Goal: Task Accomplishment & Management: Use online tool/utility

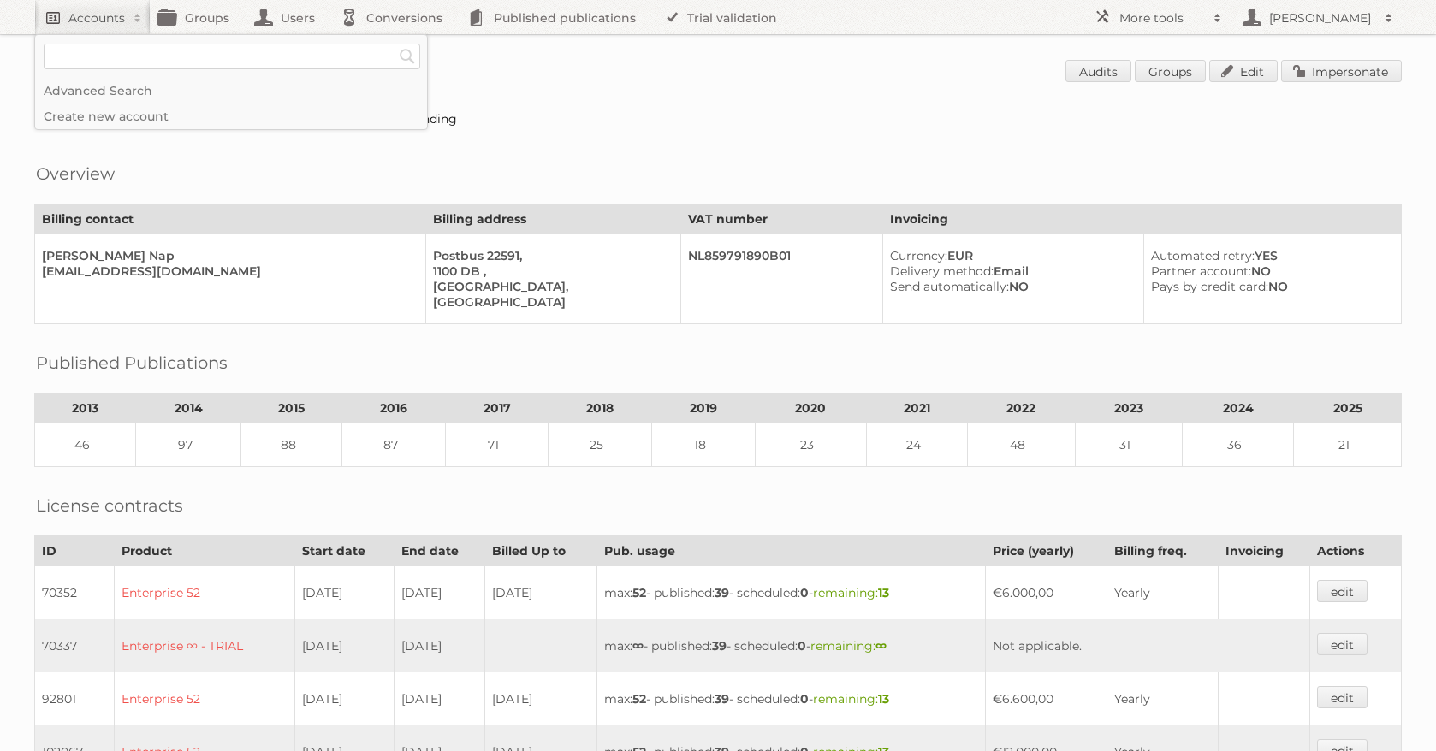
scroll to position [572, 0]
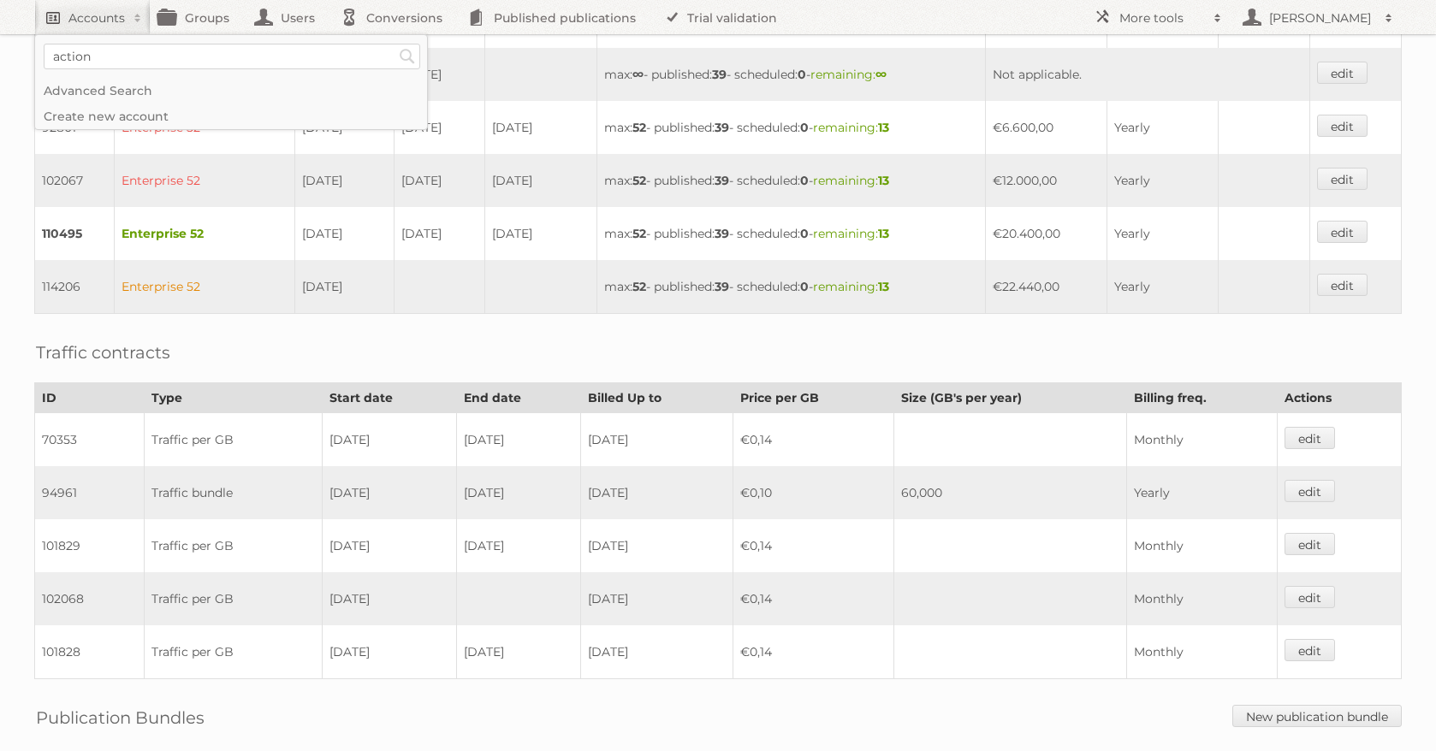
type input"] "action"
click at [394, 44] on input "Search" at bounding box center [407, 57] width 26 height 26
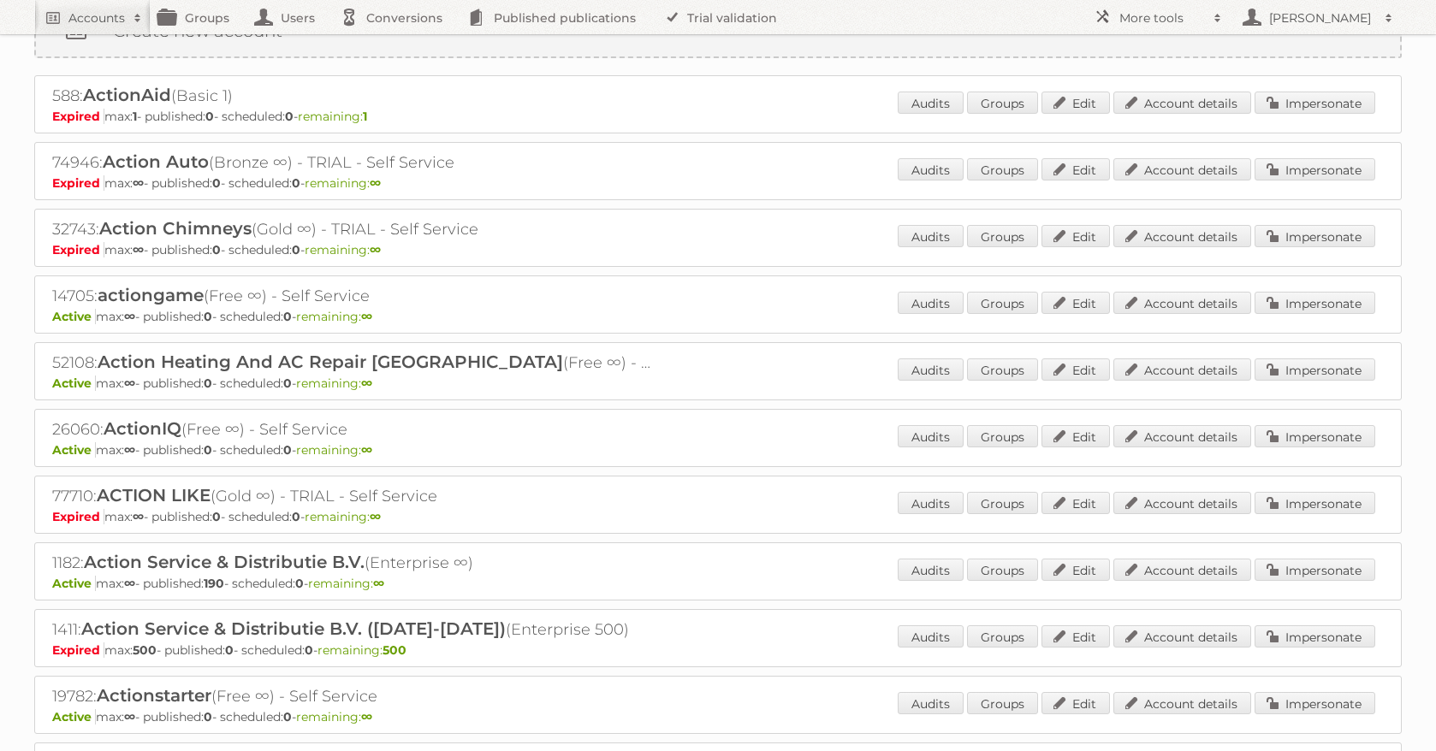
scroll to position [121, 0]
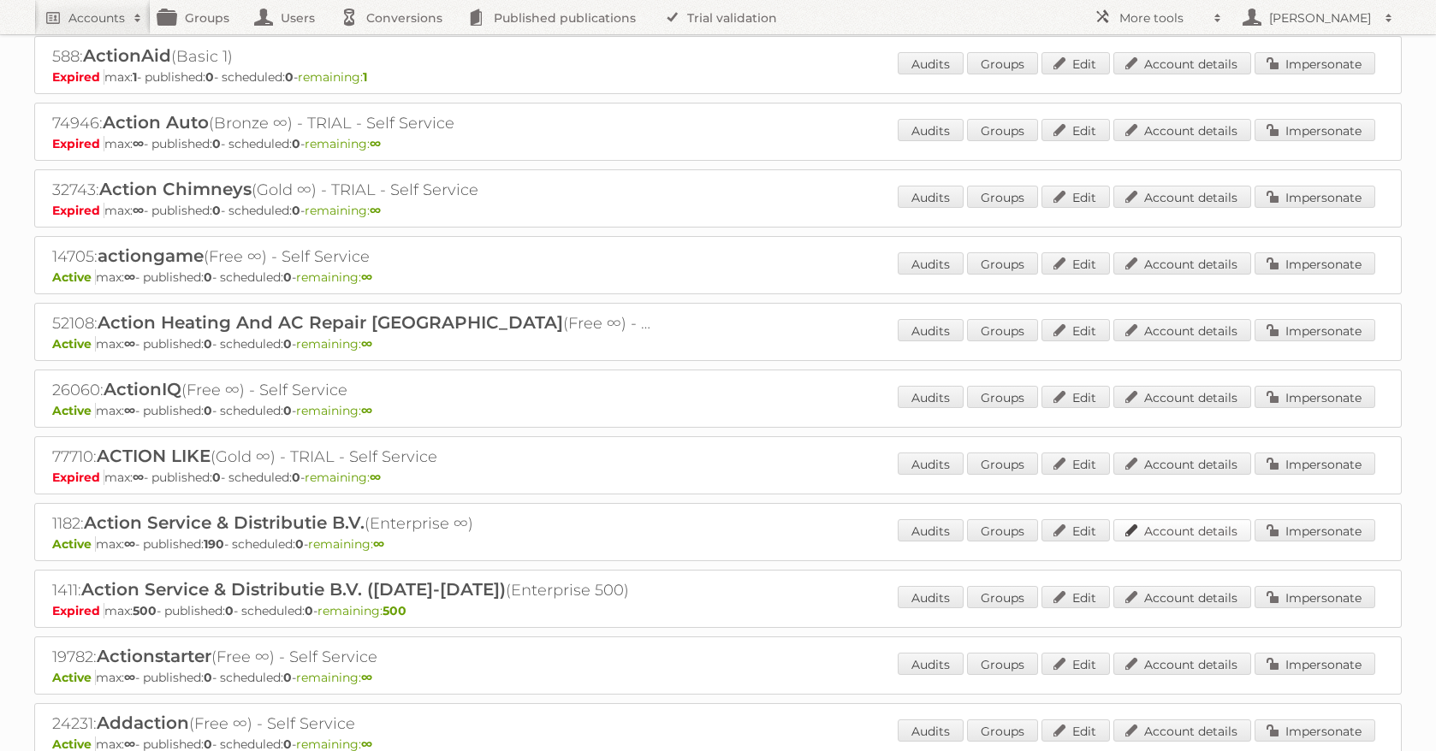
click at [1182, 528] on link "Account details" at bounding box center [1182, 530] width 138 height 22
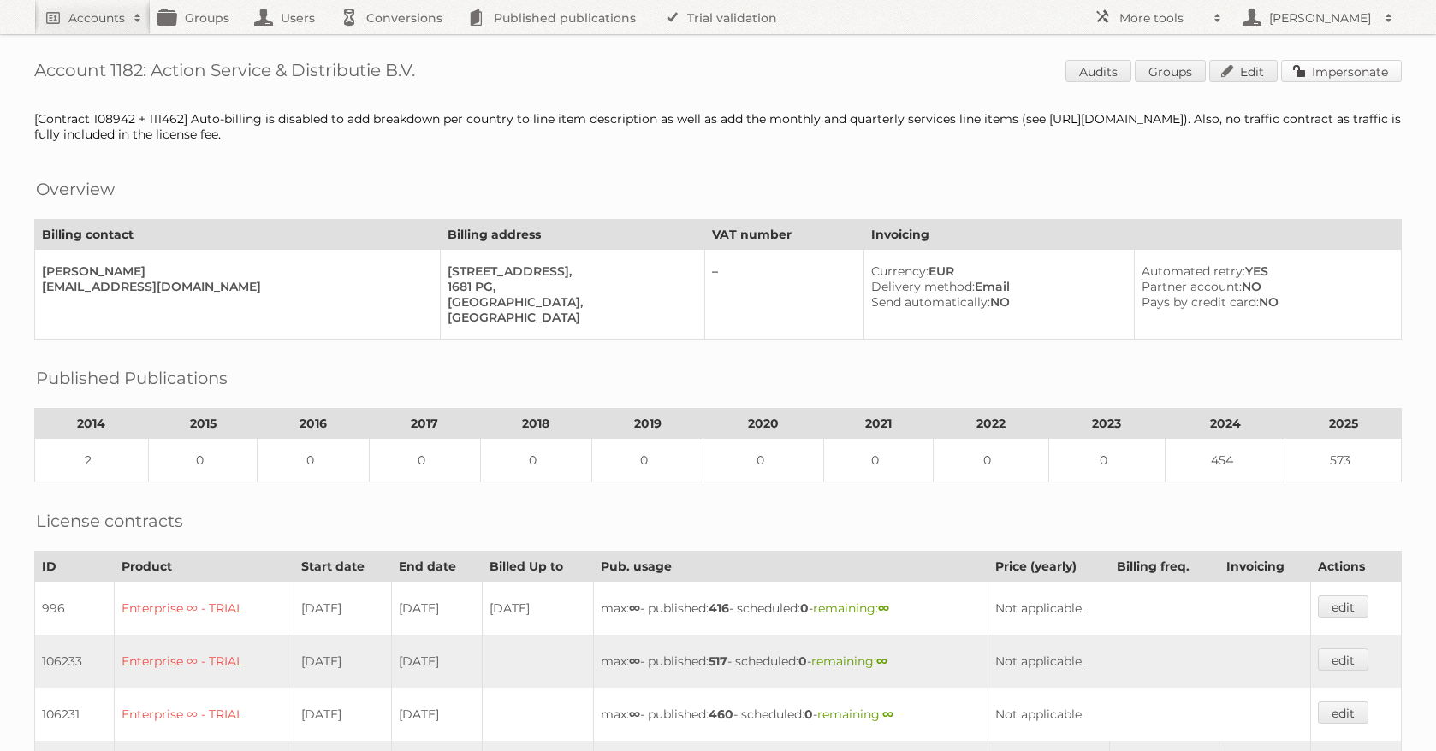
click at [1323, 65] on link "Impersonate" at bounding box center [1341, 71] width 121 height 22
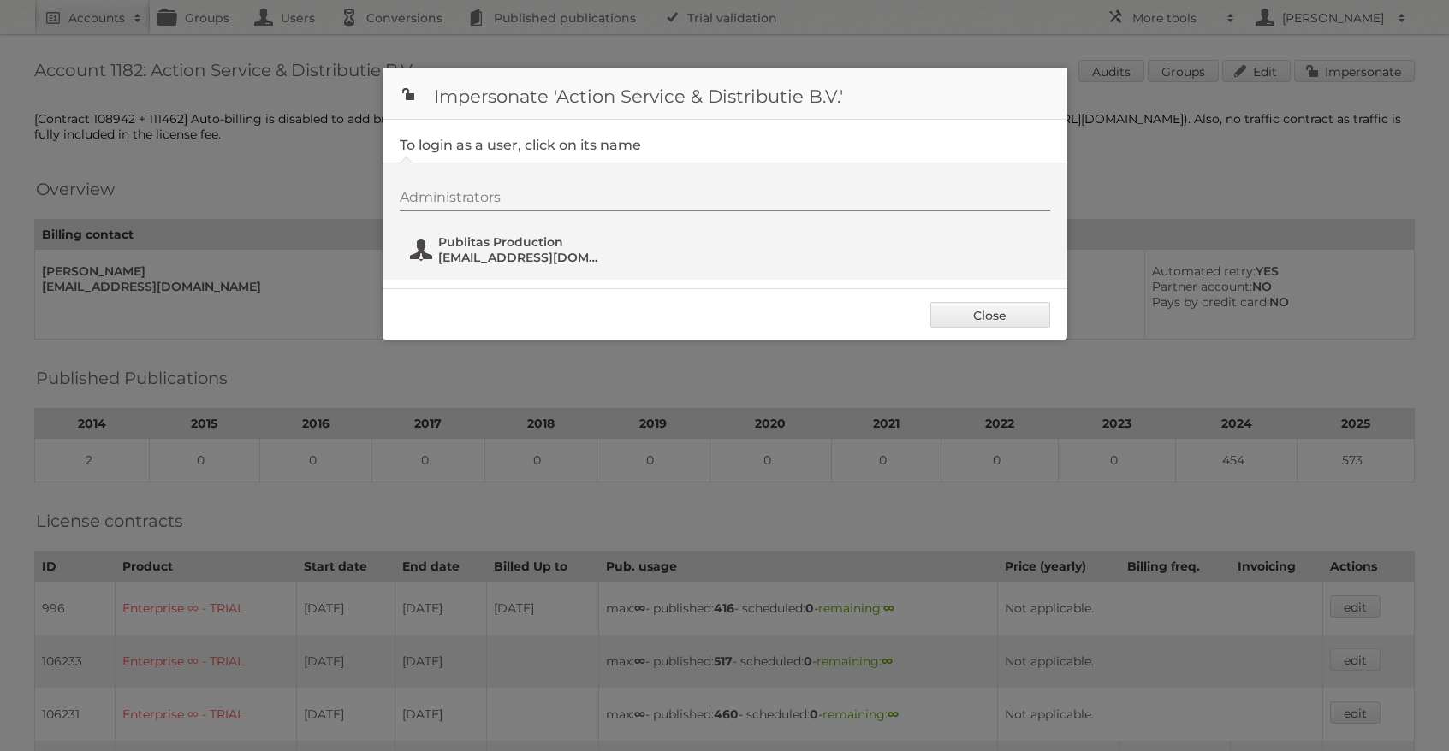
click at [519, 233] on button "Publitas Production [EMAIL_ADDRESS][DOMAIN_NAME]" at bounding box center [508, 250] width 201 height 34
